Goal: Find specific page/section: Find specific page/section

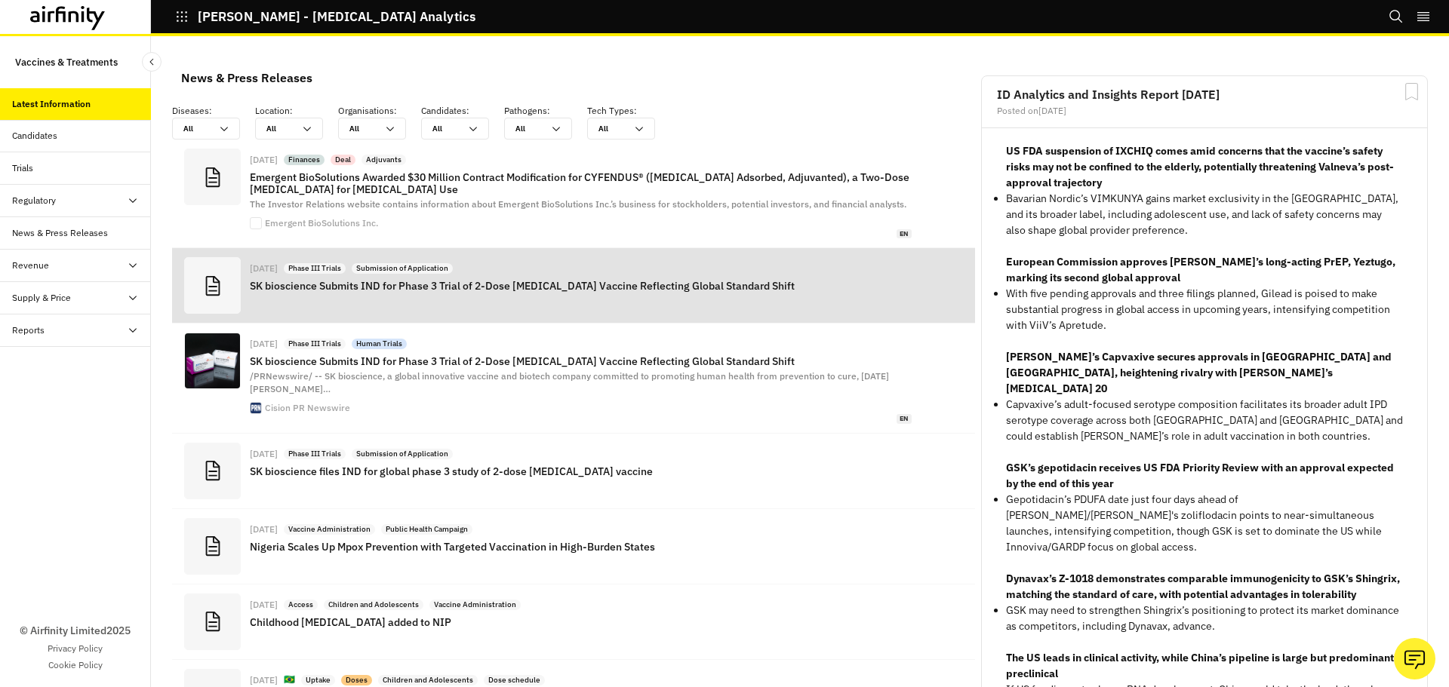
scroll to position [1089, 441]
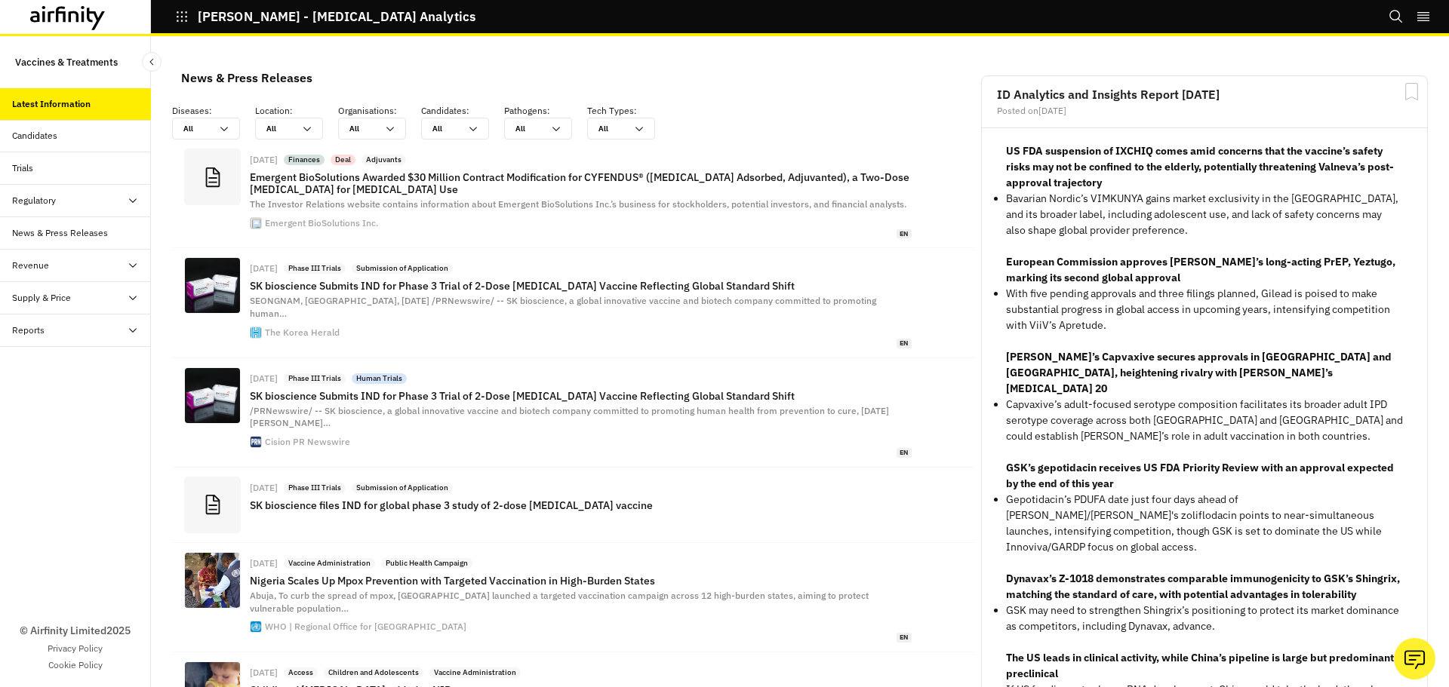
click at [47, 142] on div "Candidates" at bounding box center [34, 136] width 45 height 14
